Goal: Communication & Community: Share content

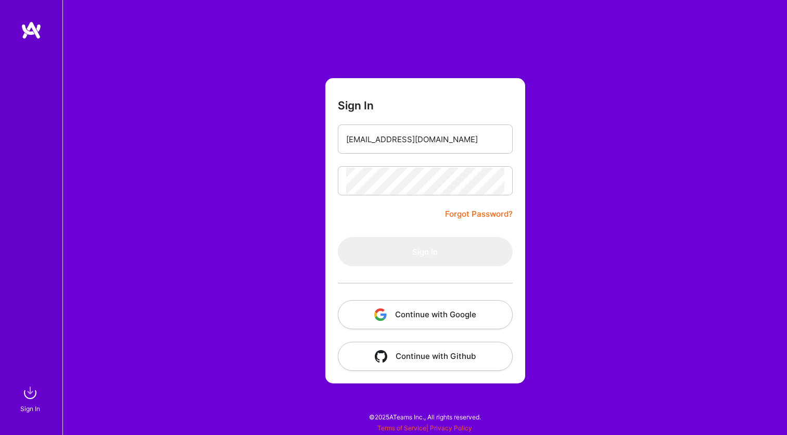
type input "[EMAIL_ADDRESS][DOMAIN_NAME]"
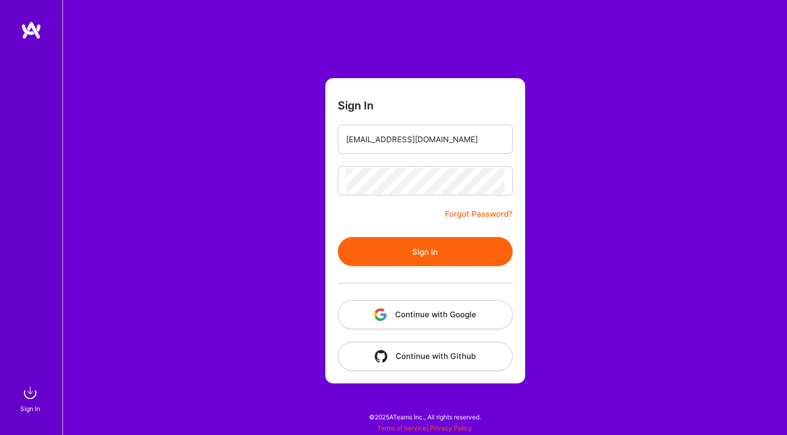
click at [408, 251] on button "Sign In" at bounding box center [425, 251] width 175 height 29
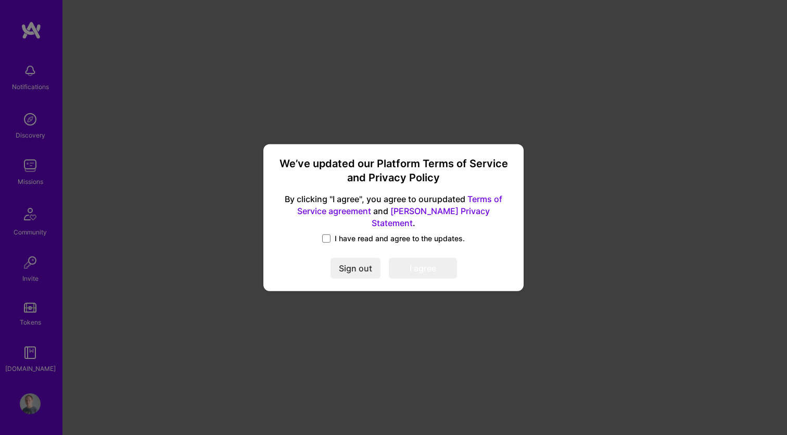
click at [333, 233] on label "I have read and agree to the updates." at bounding box center [393, 238] width 143 height 10
click at [0, 0] on input "I have read and agree to the updates." at bounding box center [0, 0] width 0 height 0
click at [422, 260] on button "I agree" at bounding box center [423, 268] width 68 height 21
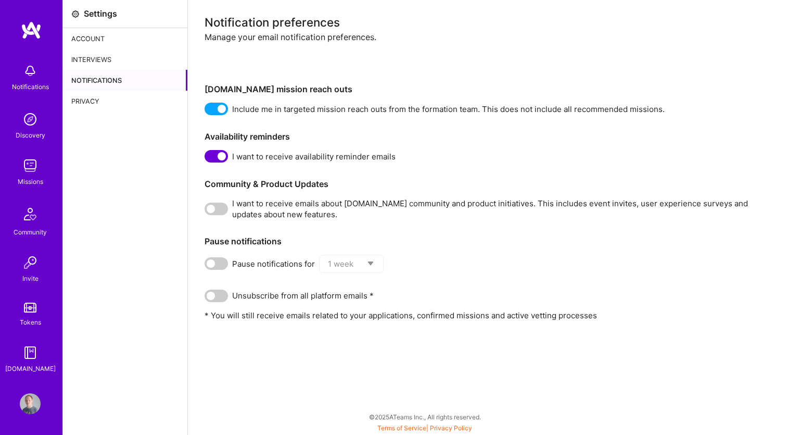
click at [34, 30] on img at bounding box center [31, 30] width 21 height 19
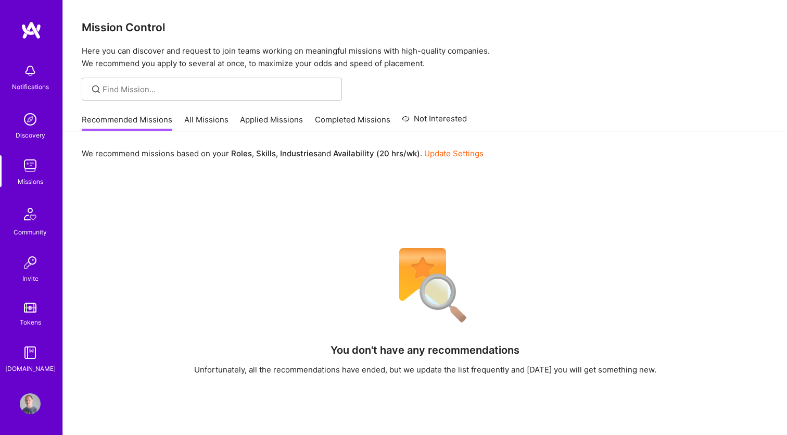
click at [211, 123] on link "All Missions" at bounding box center [206, 122] width 44 height 17
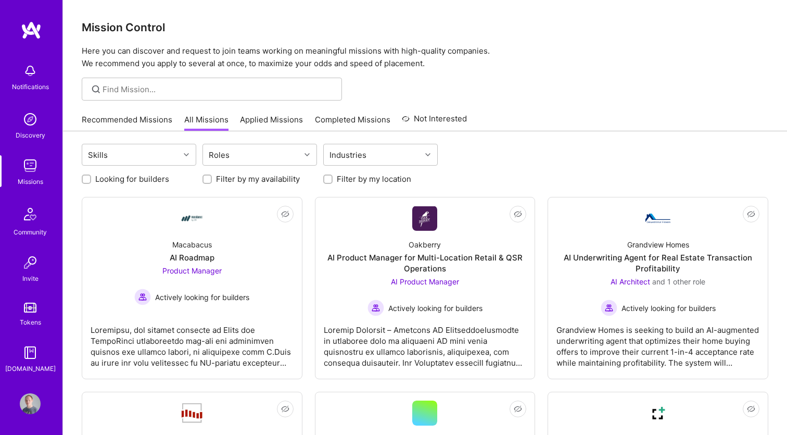
click at [267, 125] on link "Applied Missions" at bounding box center [271, 122] width 63 height 17
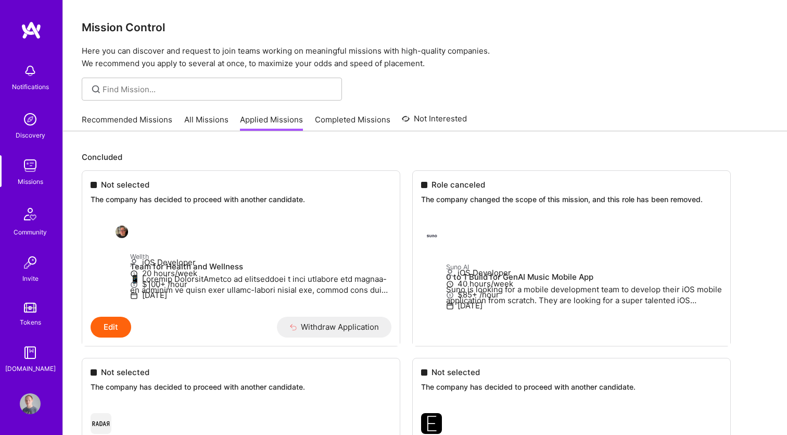
click at [347, 125] on link "Completed Missions" at bounding box center [352, 122] width 75 height 17
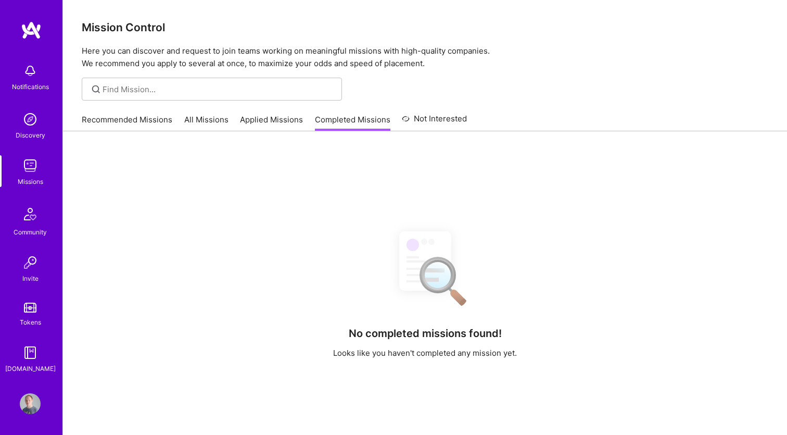
click at [450, 118] on link "Not Interested" at bounding box center [434, 121] width 65 height 19
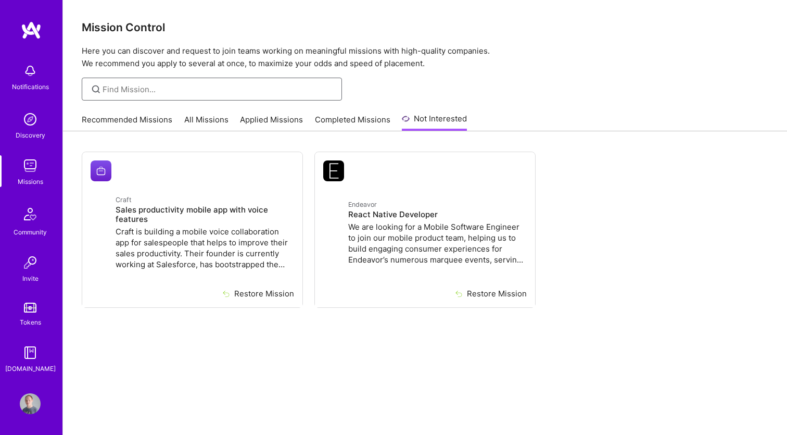
click at [205, 86] on input at bounding box center [219, 89] width 232 height 11
click at [205, 118] on link "All Missions" at bounding box center [206, 122] width 44 height 17
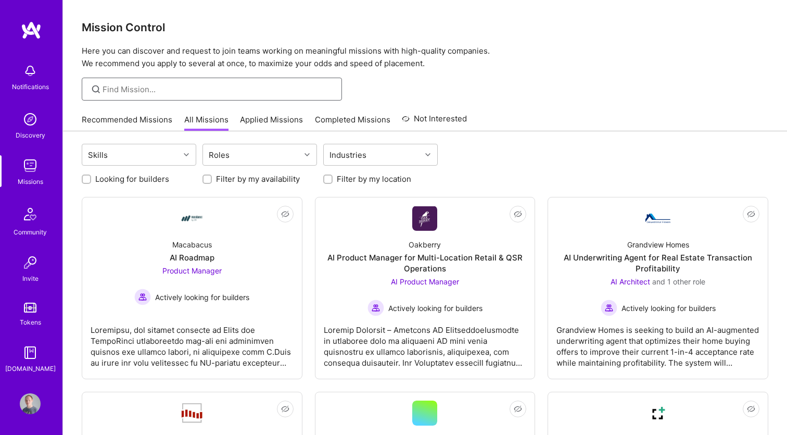
click at [200, 94] on input at bounding box center [219, 89] width 232 height 11
type input "QA"
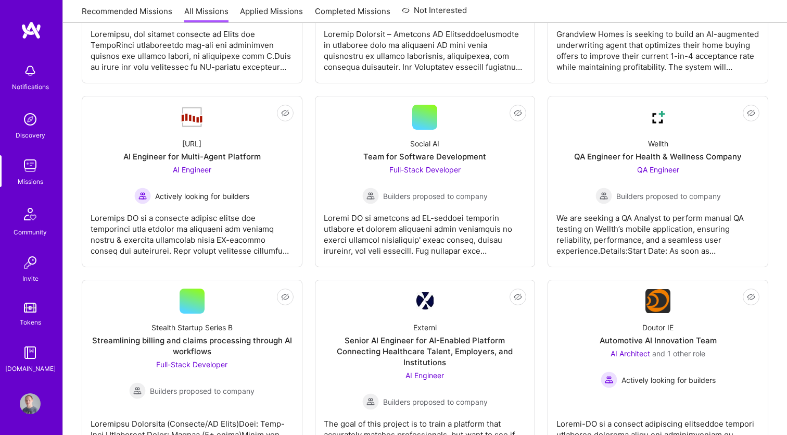
scroll to position [297, 0]
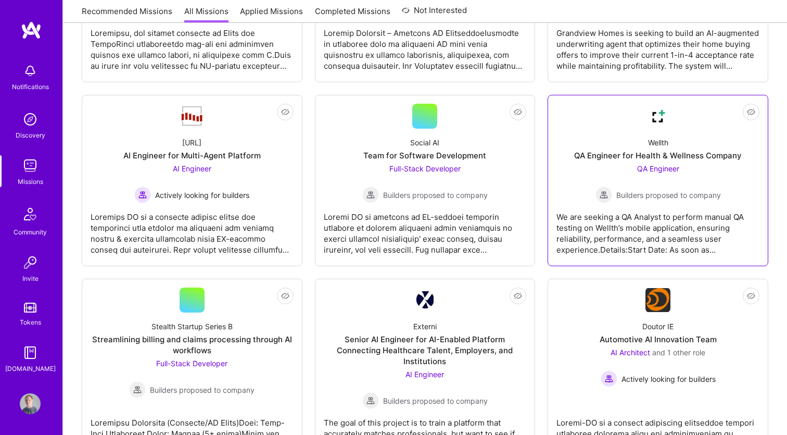
click at [605, 145] on div "Wellth QA Engineer for Health & Wellness Company QA Engineer Builders proposed …" at bounding box center [658, 166] width 203 height 74
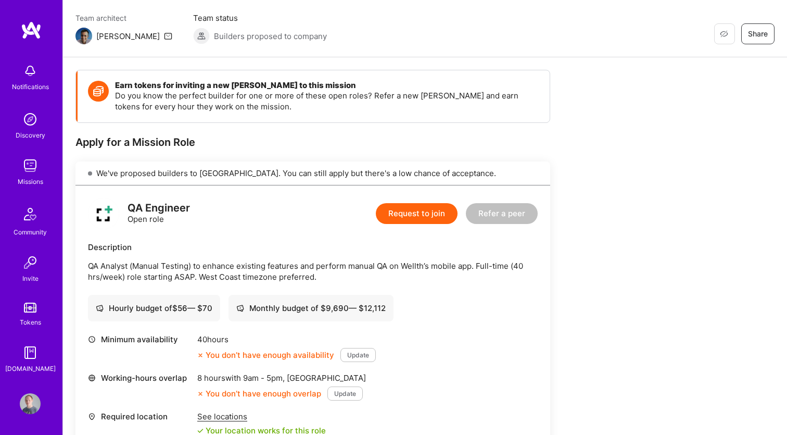
scroll to position [83, 0]
click at [506, 210] on button "Refer a peer" at bounding box center [502, 213] width 72 height 21
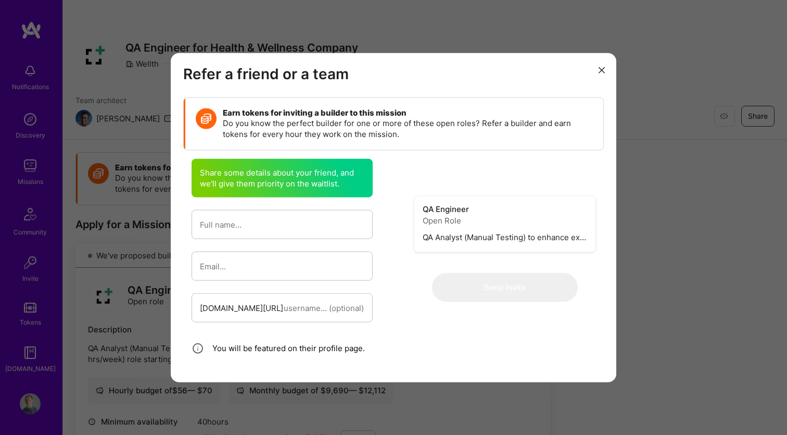
scroll to position [0, 0]
click at [286, 304] on input "modal" at bounding box center [324, 307] width 81 height 27
click at [238, 224] on input "modal" at bounding box center [282, 224] width 165 height 27
type input "[PERSON_NAME]"
type input "a"
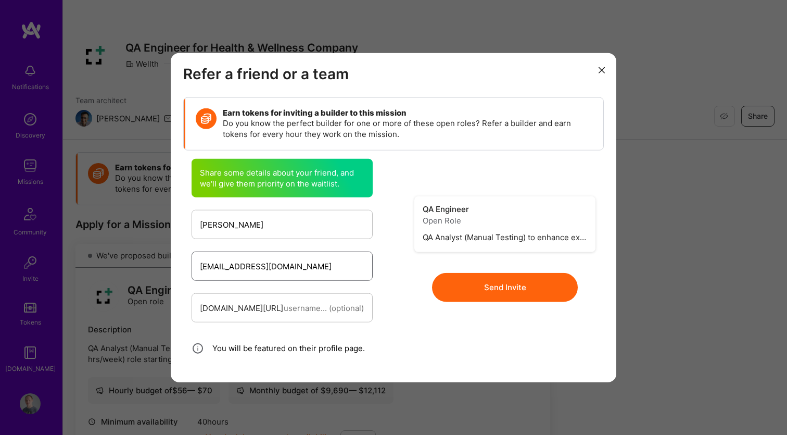
type input "[EMAIL_ADDRESS][DOMAIN_NAME]"
click at [502, 284] on button "Send Invite" at bounding box center [505, 286] width 146 height 29
